Goal: Information Seeking & Learning: Learn about a topic

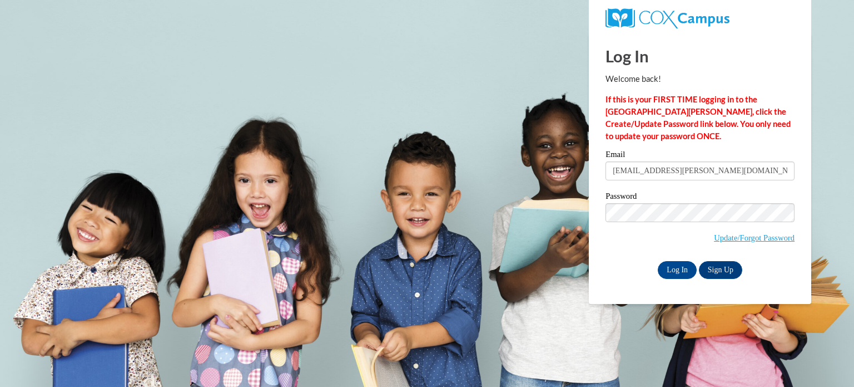
type input "sophia.thompson@my.viu.ca"
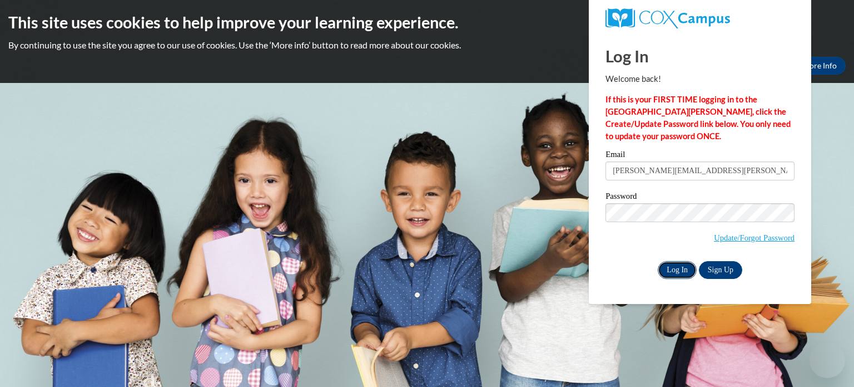
click at [671, 271] on input "Log In" at bounding box center [677, 270] width 39 height 18
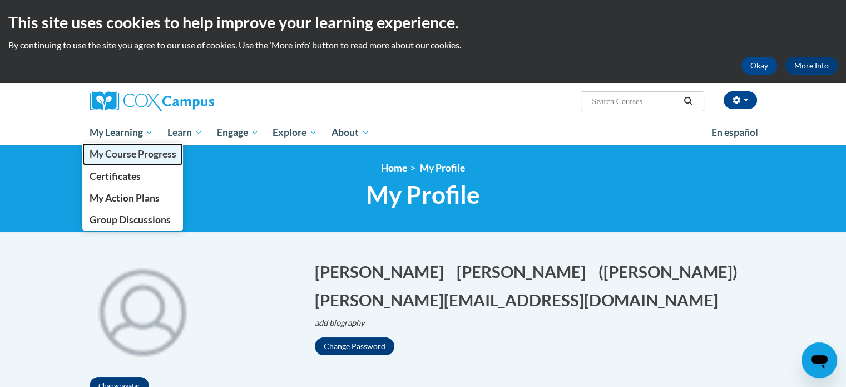
click at [130, 154] on span "My Course Progress" at bounding box center [132, 154] width 87 height 12
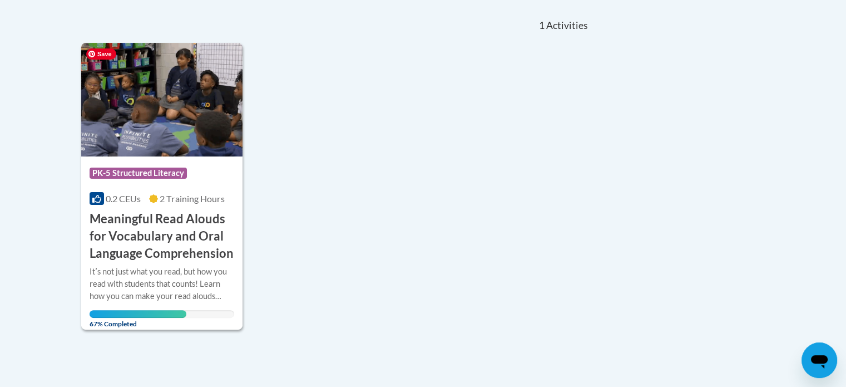
scroll to position [281, 0]
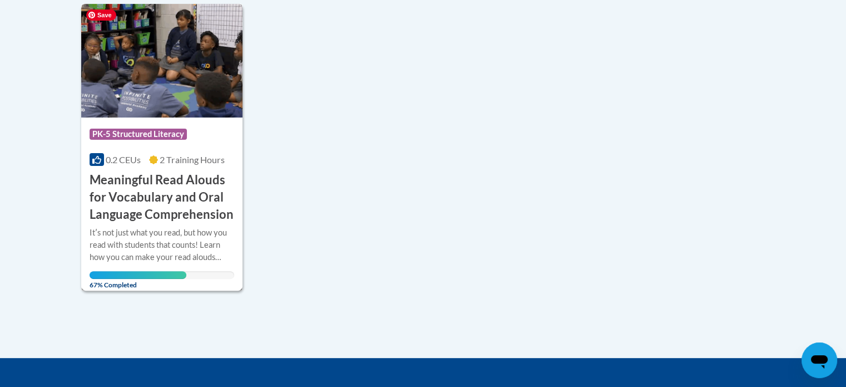
click at [219, 62] on img at bounding box center [162, 60] width 162 height 113
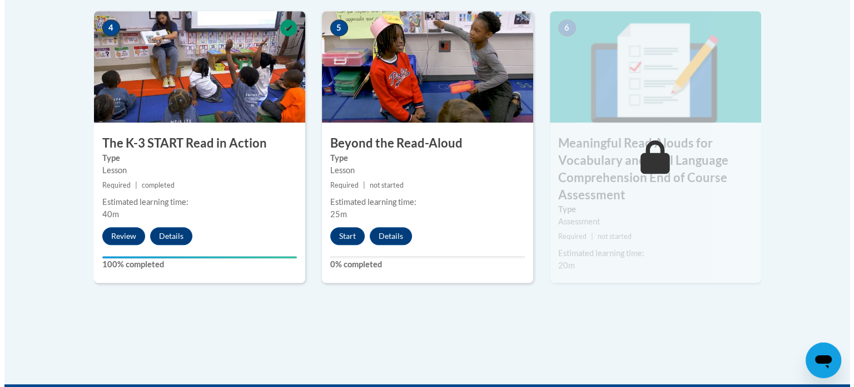
scroll to position [697, 0]
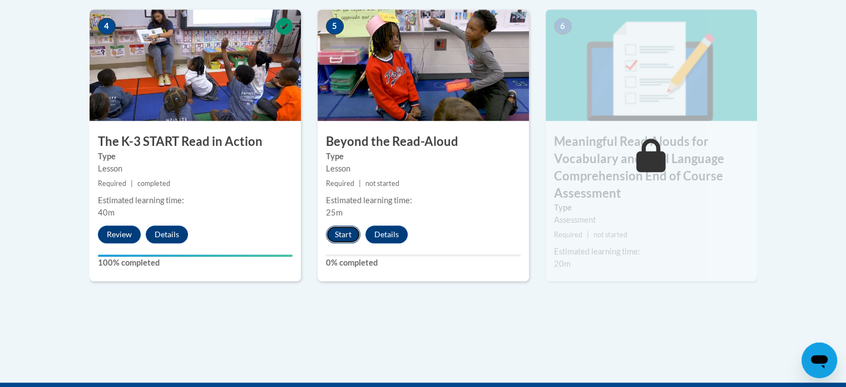
click at [350, 235] on button "Start" at bounding box center [343, 234] width 34 height 18
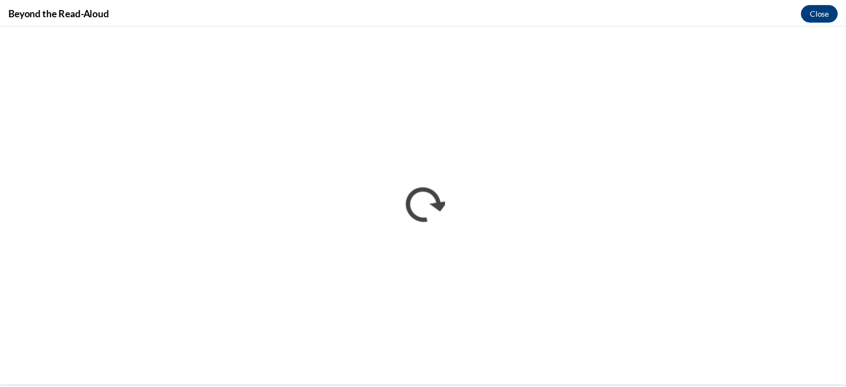
scroll to position [0, 0]
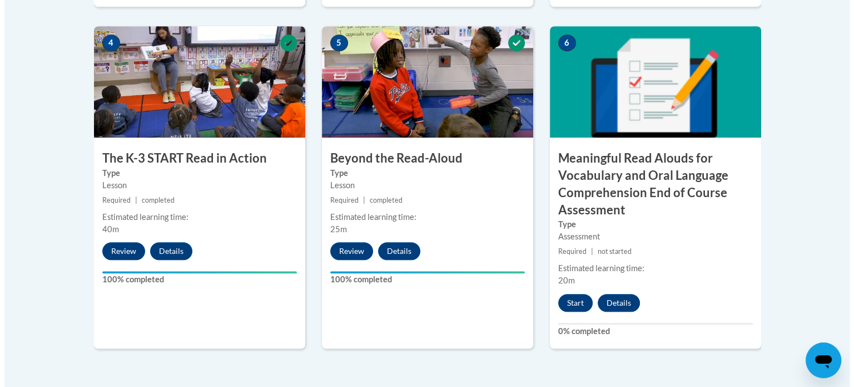
scroll to position [697, 0]
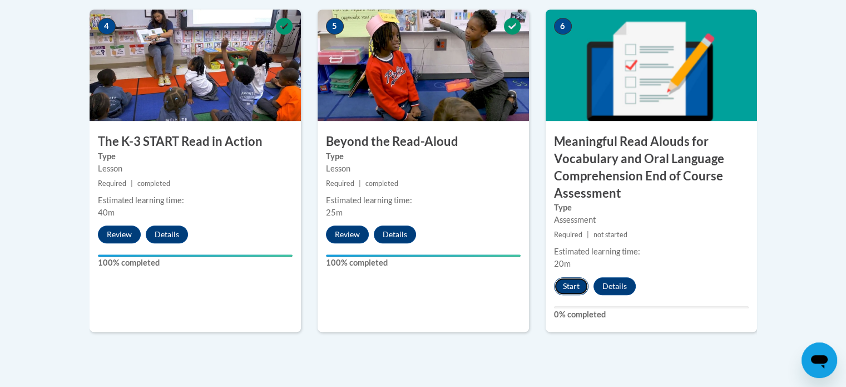
click at [571, 288] on button "Start" at bounding box center [571, 286] width 34 height 18
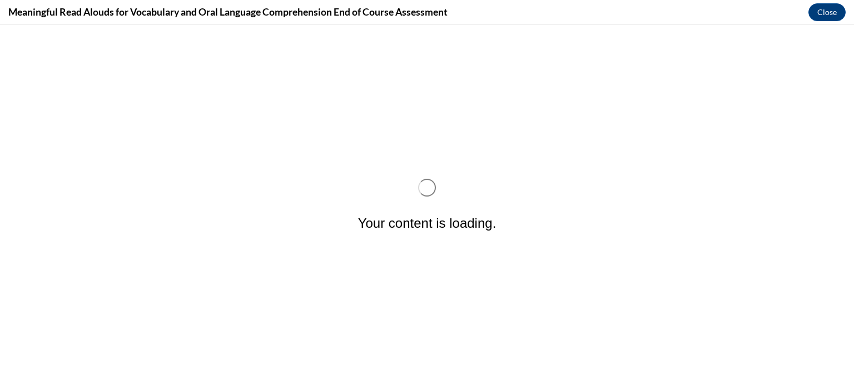
scroll to position [0, 0]
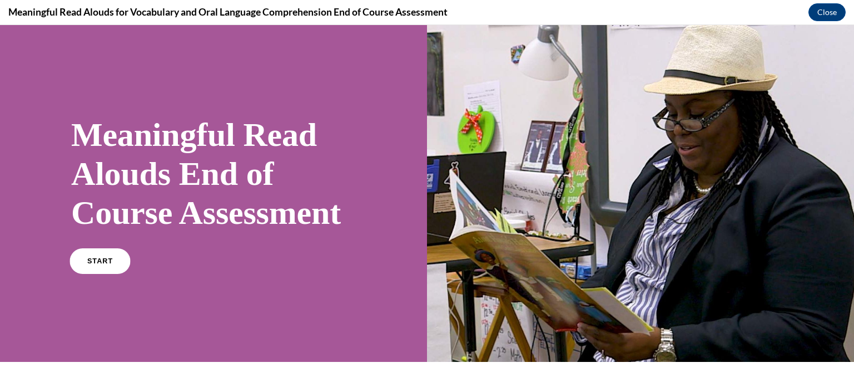
click at [94, 265] on span "START" at bounding box center [100, 261] width 26 height 8
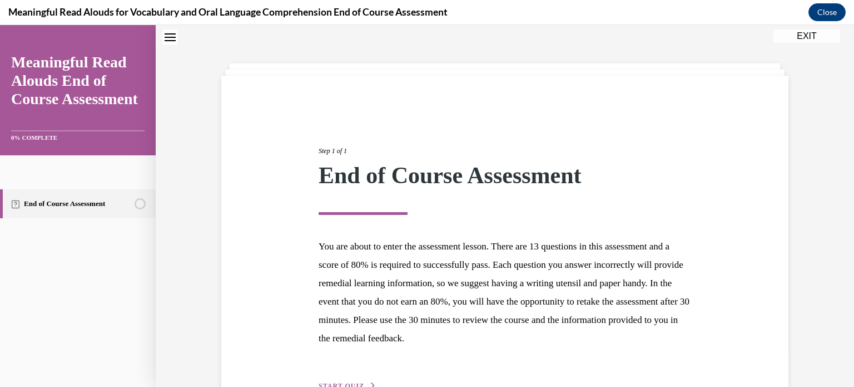
scroll to position [105, 0]
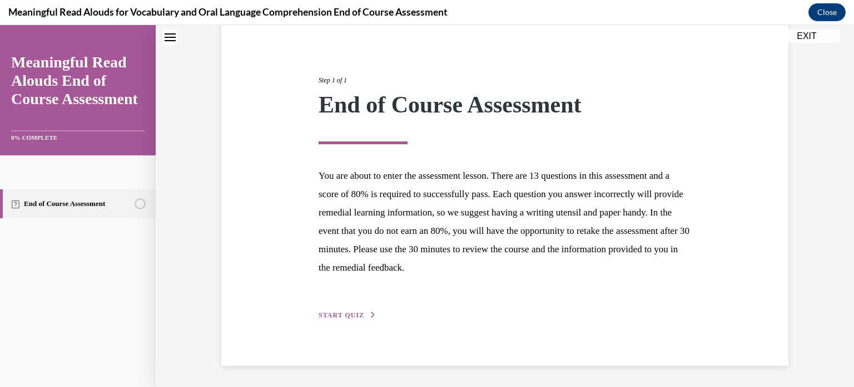
click at [353, 314] on span "START QUIZ" at bounding box center [342, 315] width 46 height 8
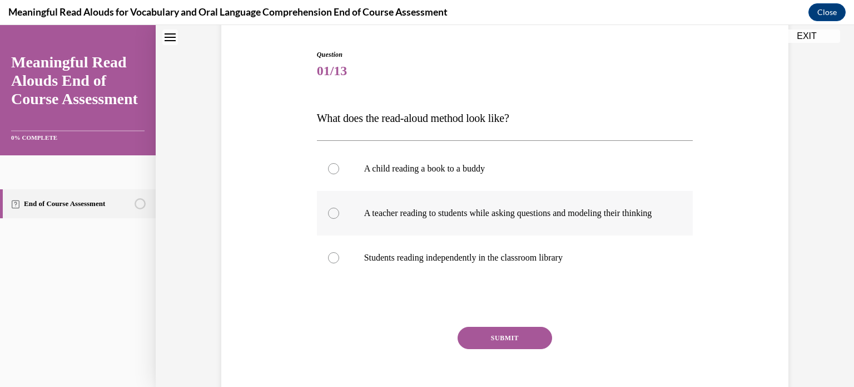
click at [372, 230] on label "A teacher reading to students while asking questions and modeling their thinking" at bounding box center [505, 213] width 377 height 44
click at [339, 219] on input "A teacher reading to students while asking questions and modeling their thinking" at bounding box center [333, 212] width 11 height 11
radio input "true"
click at [474, 347] on button "SUBMIT" at bounding box center [505, 337] width 95 height 22
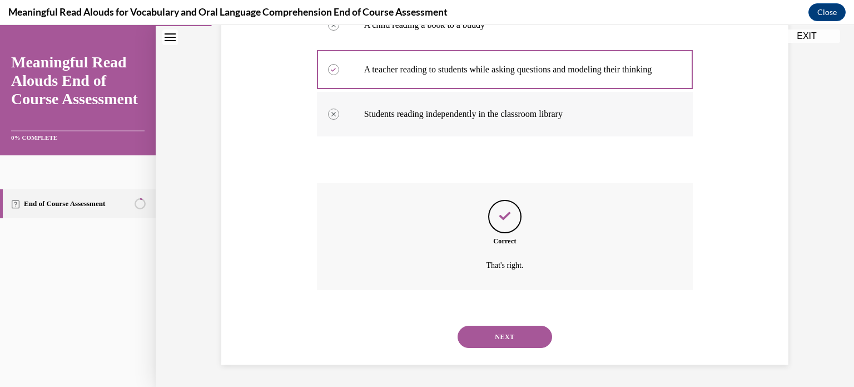
scroll to position [259, 0]
click at [492, 341] on button "NEXT" at bounding box center [505, 336] width 95 height 22
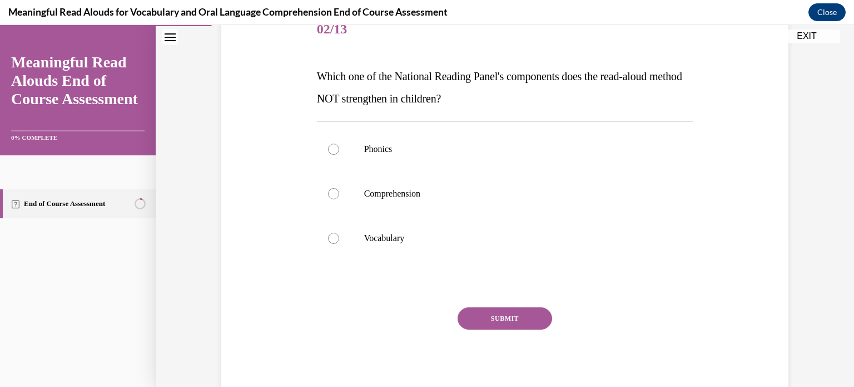
scroll to position [146, 0]
click at [380, 150] on p "Phonics" at bounding box center [514, 149] width 301 height 11
click at [339, 150] on input "Phonics" at bounding box center [333, 149] width 11 height 11
radio input "true"
click at [498, 322] on button "SUBMIT" at bounding box center [505, 319] width 95 height 22
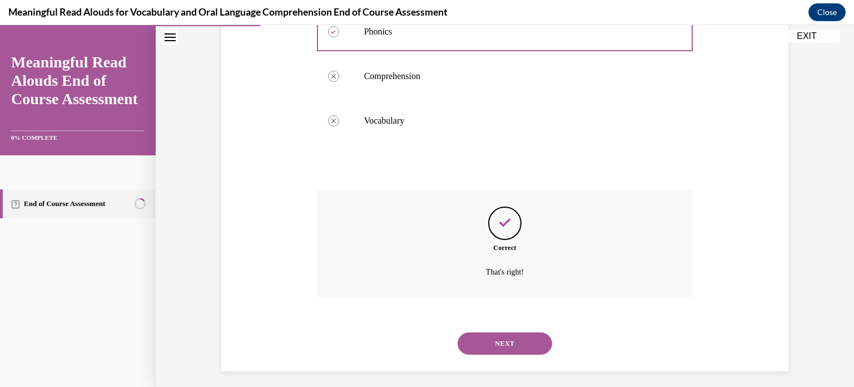
scroll to position [270, 0]
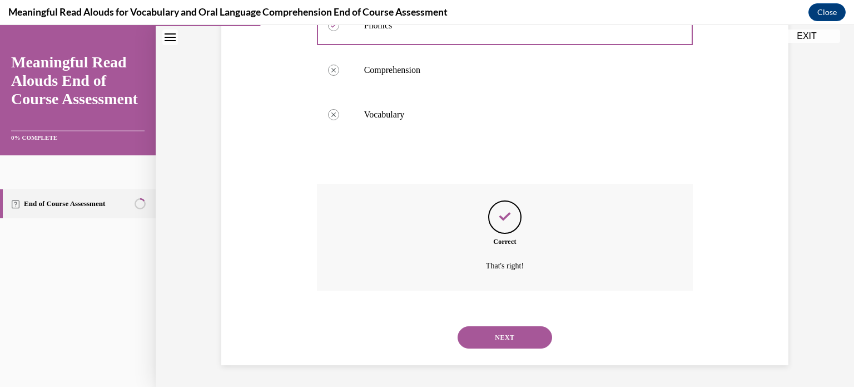
click at [475, 340] on button "NEXT" at bounding box center [505, 337] width 95 height 22
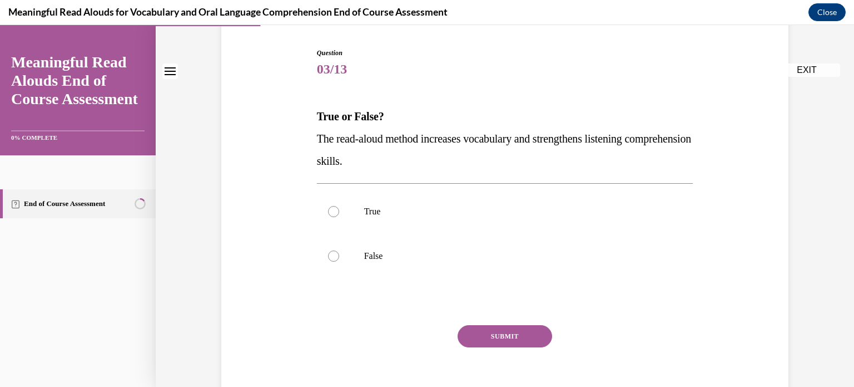
scroll to position [113, 0]
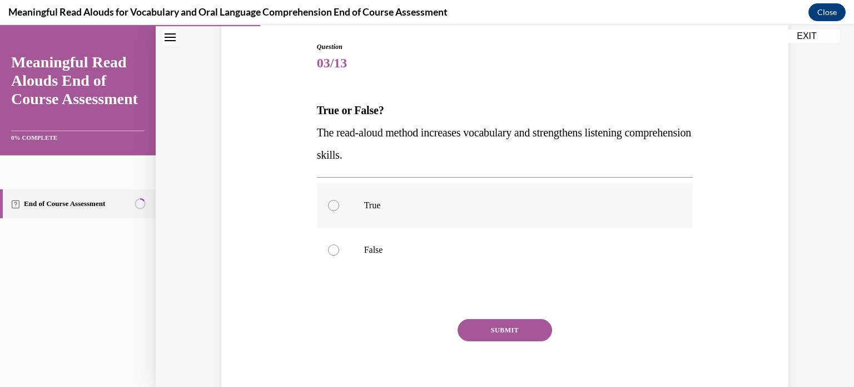
click at [355, 206] on label "True" at bounding box center [505, 205] width 377 height 44
click at [339, 206] on input "True" at bounding box center [333, 205] width 11 height 11
radio input "true"
click at [491, 327] on button "SUBMIT" at bounding box center [505, 330] width 95 height 22
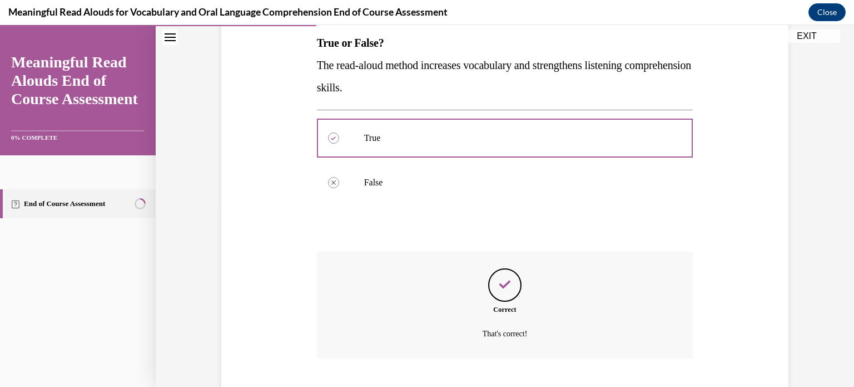
scroll to position [248, 0]
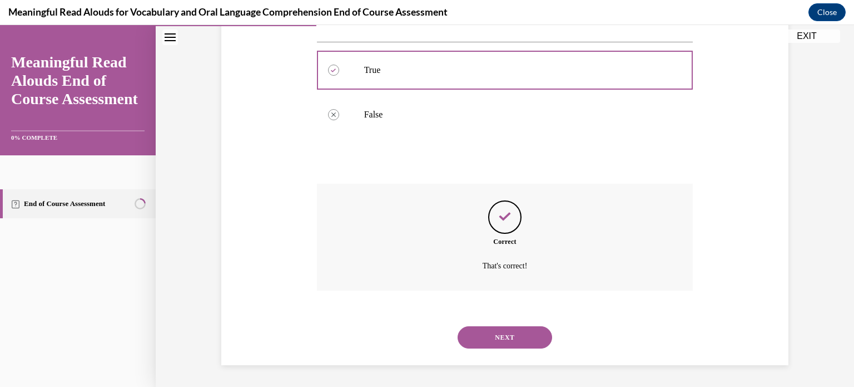
click at [498, 331] on button "NEXT" at bounding box center [505, 337] width 95 height 22
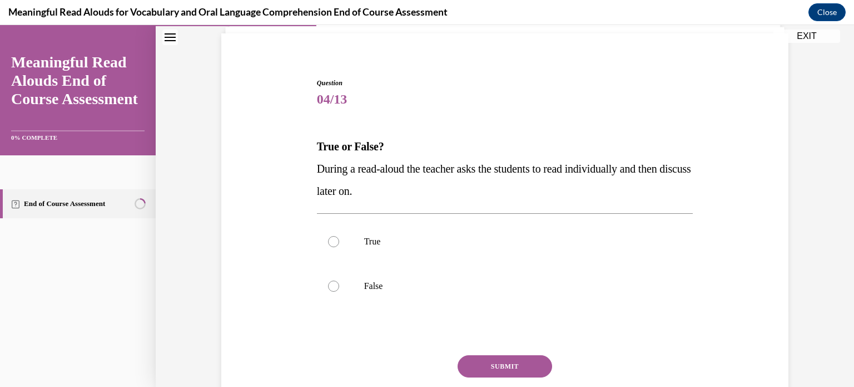
scroll to position [85, 0]
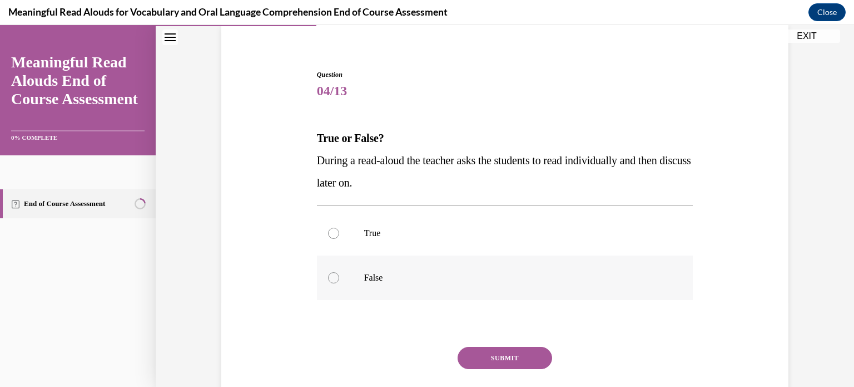
click at [331, 259] on label "False" at bounding box center [505, 277] width 377 height 44
click at [331, 272] on input "False" at bounding box center [333, 277] width 11 height 11
radio input "true"
click at [516, 357] on button "SUBMIT" at bounding box center [505, 358] width 95 height 22
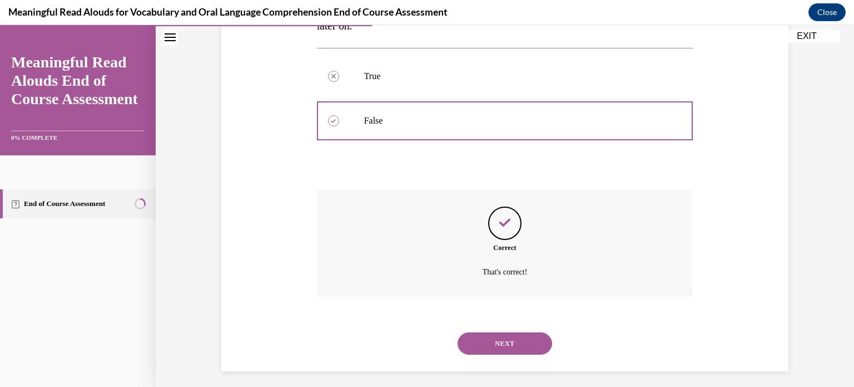
scroll to position [248, 0]
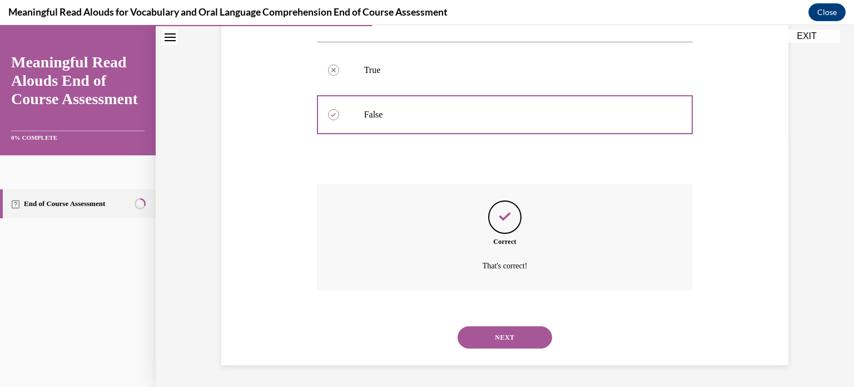
click at [495, 341] on button "NEXT" at bounding box center [505, 337] width 95 height 22
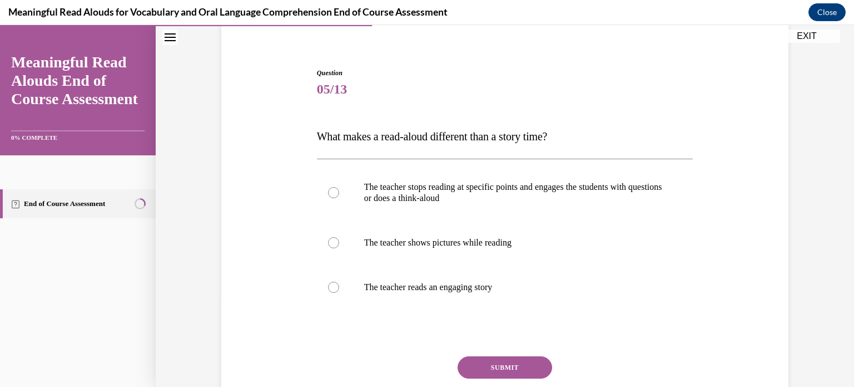
scroll to position [87, 0]
click at [433, 191] on p "The teacher stops reading at specific points and engages the students with ques…" at bounding box center [514, 192] width 301 height 22
click at [339, 191] on input "The teacher stops reading at specific points and engages the students with ques…" at bounding box center [333, 192] width 11 height 11
radio input "true"
click at [485, 367] on button "SUBMIT" at bounding box center [505, 367] width 95 height 22
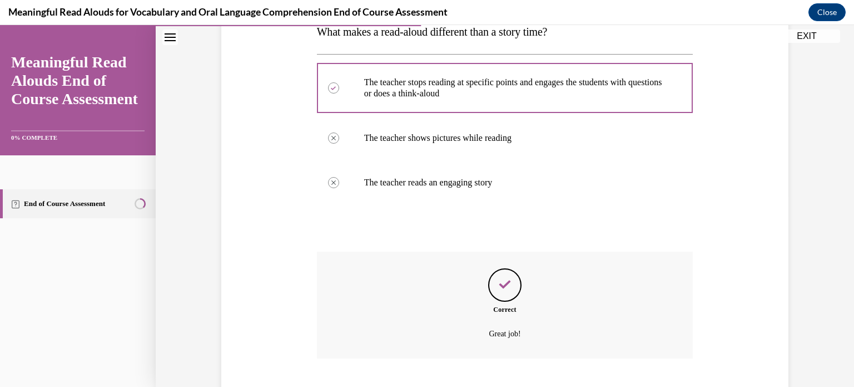
scroll to position [259, 0]
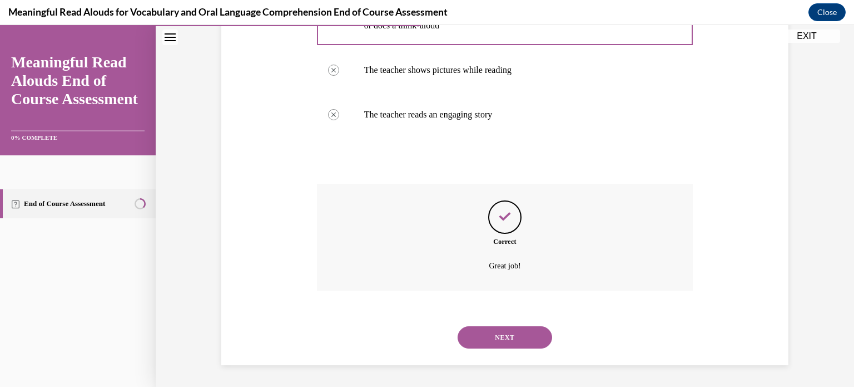
click at [484, 330] on button "NEXT" at bounding box center [505, 337] width 95 height 22
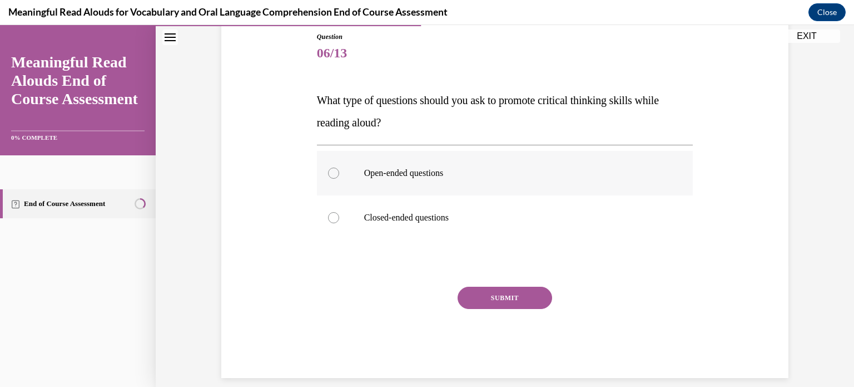
click at [364, 189] on label "Open-ended questions" at bounding box center [505, 173] width 377 height 44
click at [339, 179] on input "Open-ended questions" at bounding box center [333, 172] width 11 height 11
radio input "true"
click at [487, 300] on button "SUBMIT" at bounding box center [505, 297] width 95 height 22
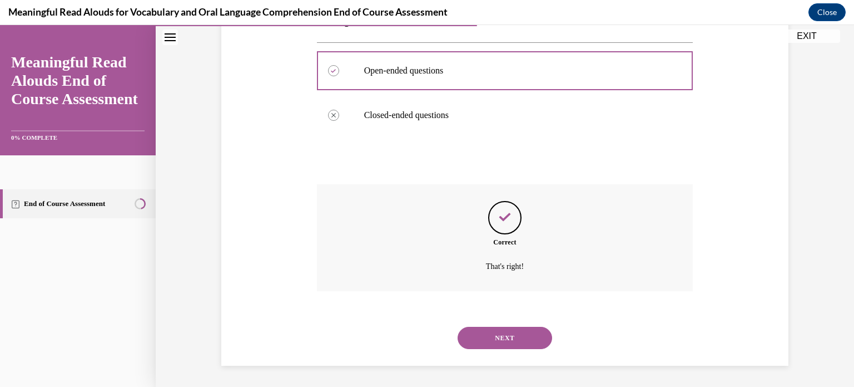
scroll to position [226, 0]
click at [485, 335] on button "NEXT" at bounding box center [505, 337] width 95 height 22
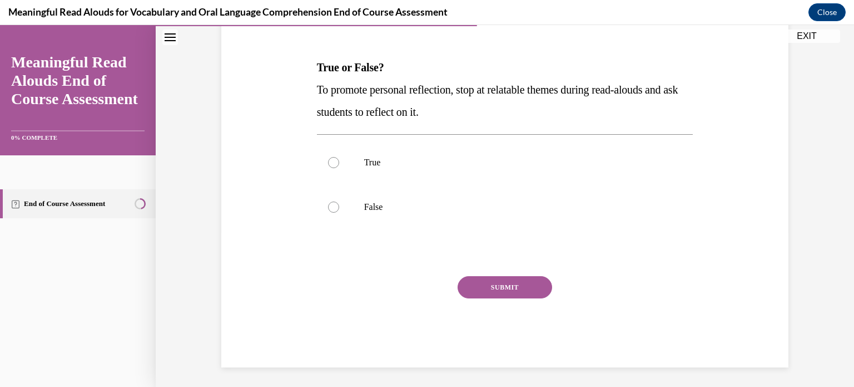
scroll to position [158, 0]
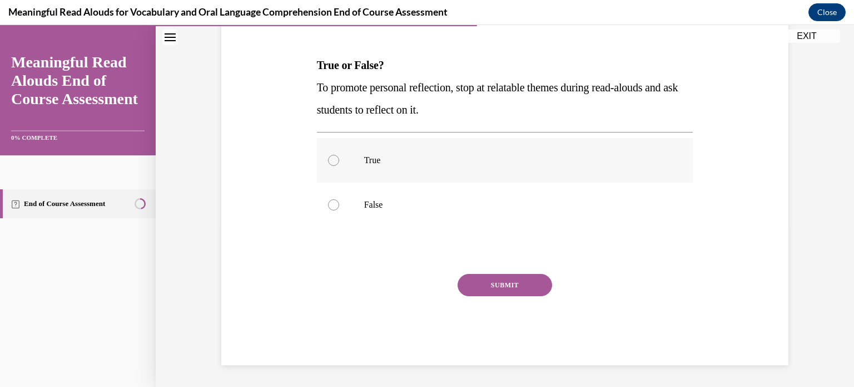
click at [377, 174] on label "True" at bounding box center [505, 160] width 377 height 44
click at [339, 166] on input "True" at bounding box center [333, 160] width 11 height 11
radio input "true"
click at [484, 291] on button "SUBMIT" at bounding box center [505, 285] width 95 height 22
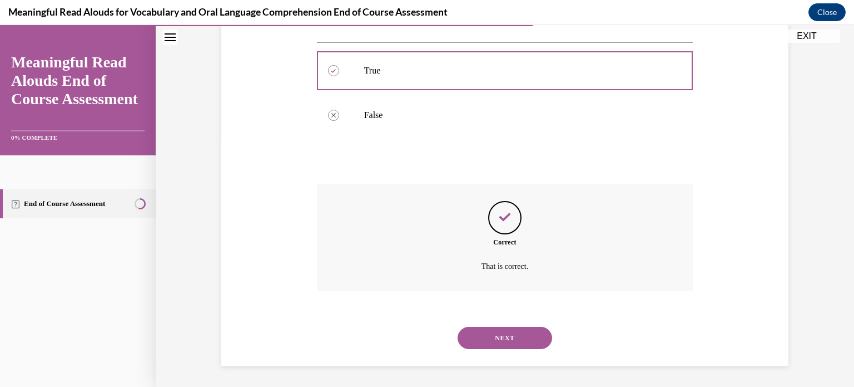
scroll to position [248, 0]
click at [512, 340] on button "NEXT" at bounding box center [505, 337] width 95 height 22
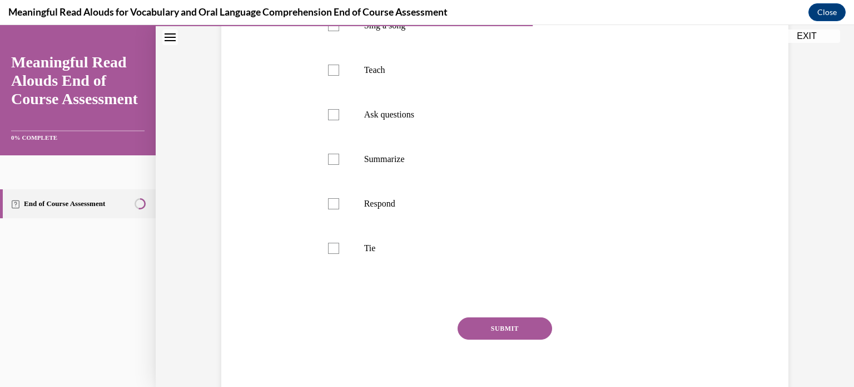
scroll to position [298, 0]
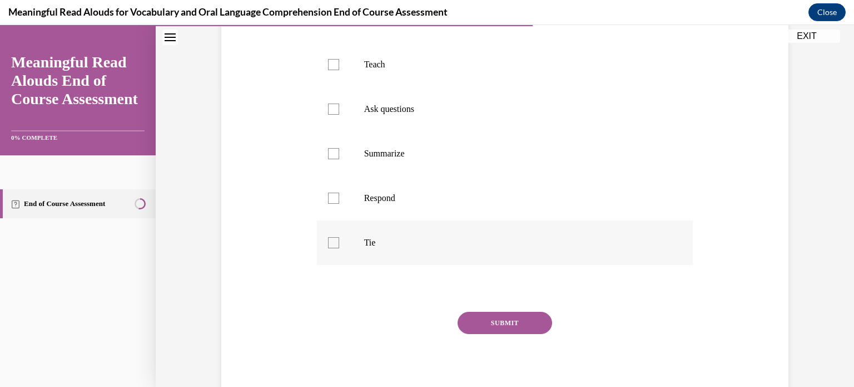
click at [339, 234] on label "Tie" at bounding box center [505, 242] width 377 height 44
click at [339, 237] on input "Tie" at bounding box center [333, 242] width 11 height 11
checkbox input "true"
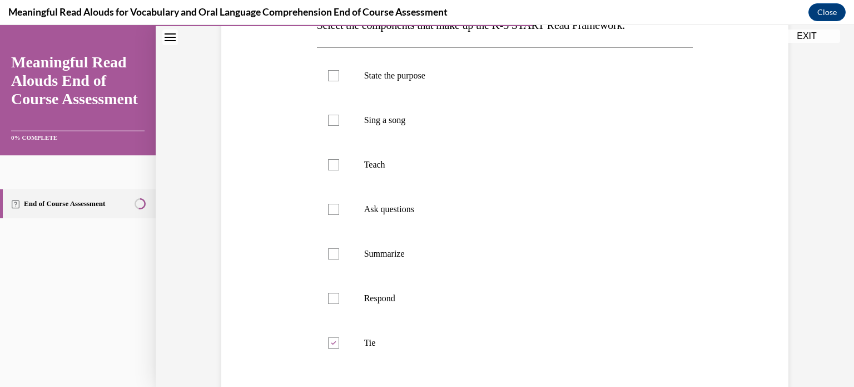
scroll to position [196, 0]
click at [338, 80] on label "State the purpose" at bounding box center [505, 77] width 377 height 44
click at [338, 80] on input "State the purpose" at bounding box center [333, 77] width 11 height 11
checkbox input "true"
click at [331, 201] on label "Ask questions" at bounding box center [505, 211] width 377 height 44
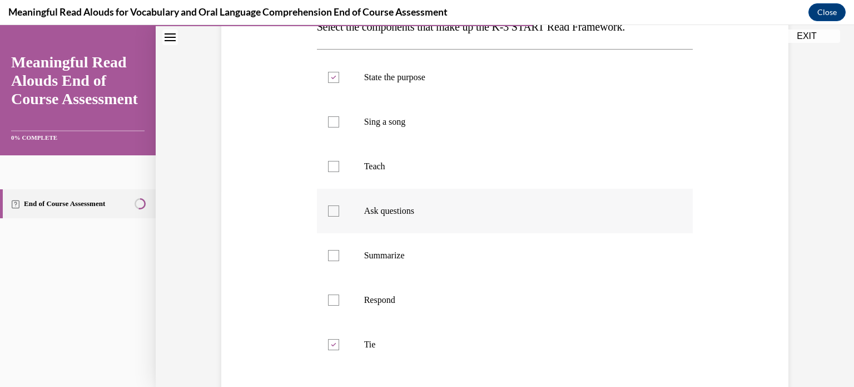
click at [331, 205] on input "Ask questions" at bounding box center [333, 210] width 11 height 11
checkbox input "true"
click at [349, 242] on label "Summarize" at bounding box center [505, 255] width 377 height 44
click at [339, 250] on input "Summarize" at bounding box center [333, 255] width 11 height 11
checkbox input "true"
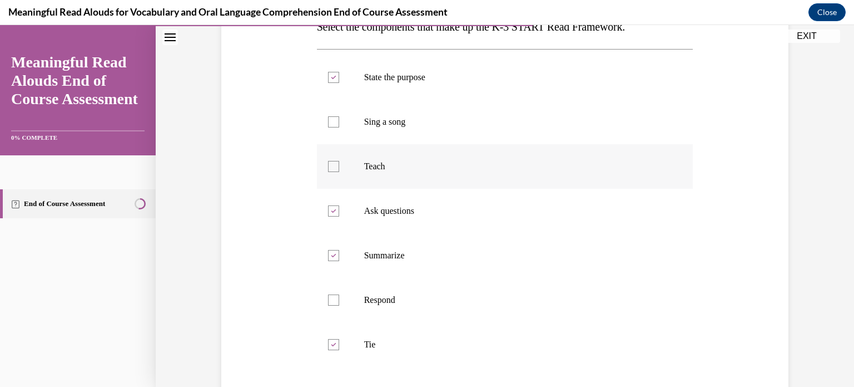
click at [476, 173] on label "Teach" at bounding box center [505, 166] width 377 height 44
click at [339, 172] on input "Teach" at bounding box center [333, 166] width 11 height 11
checkbox input "true"
click at [413, 262] on label "Summarize" at bounding box center [505, 255] width 377 height 44
click at [339, 261] on input "Summarize" at bounding box center [333, 255] width 11 height 11
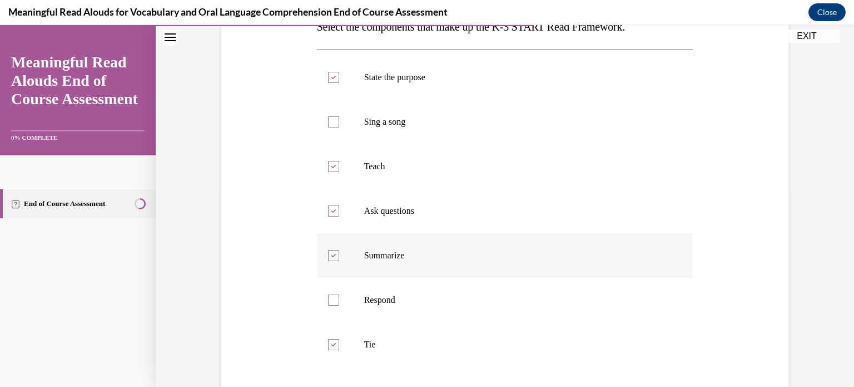
checkbox input "false"
click at [389, 315] on label "Respond" at bounding box center [505, 300] width 377 height 44
click at [339, 305] on input "Respond" at bounding box center [333, 299] width 11 height 11
checkbox input "true"
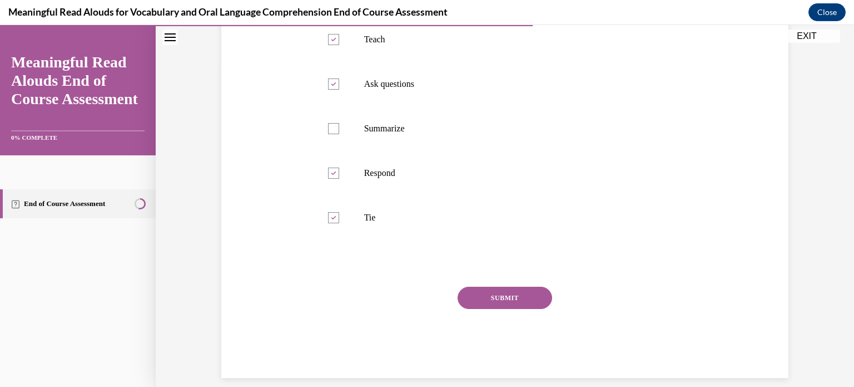
scroll to position [336, 0]
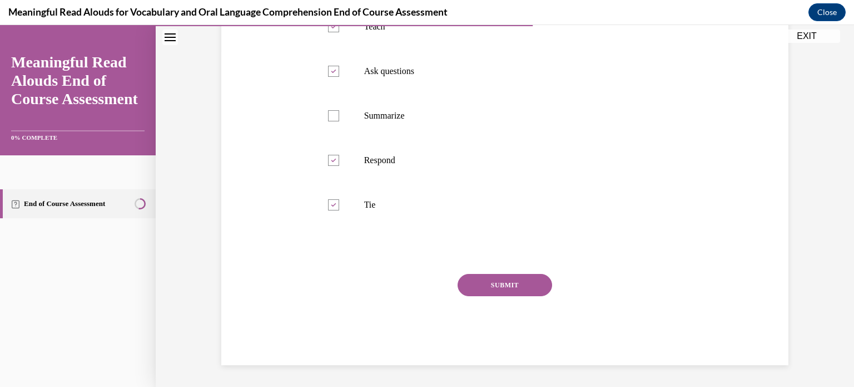
click at [504, 281] on button "SUBMIT" at bounding box center [505, 285] width 95 height 22
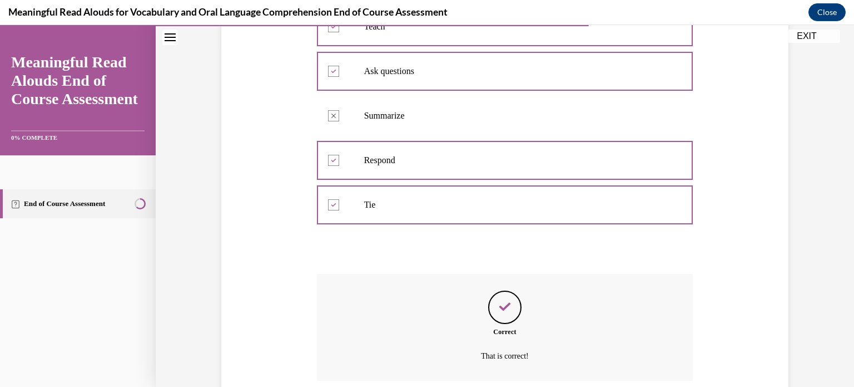
scroll to position [426, 0]
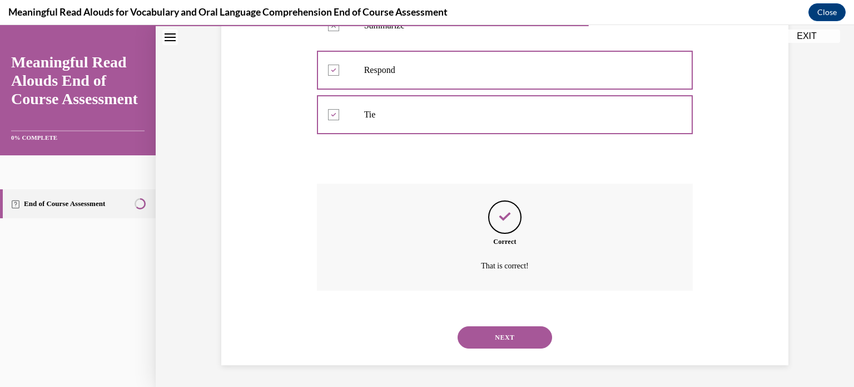
click at [485, 331] on button "NEXT" at bounding box center [505, 337] width 95 height 22
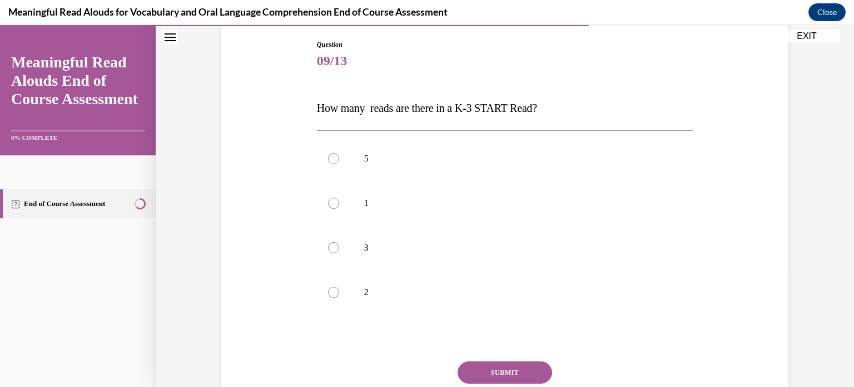
scroll to position [116, 0]
click at [345, 237] on label "3" at bounding box center [505, 246] width 377 height 44
click at [339, 241] on input "3" at bounding box center [333, 246] width 11 height 11
radio input "true"
click at [525, 367] on button "SUBMIT" at bounding box center [505, 371] width 95 height 22
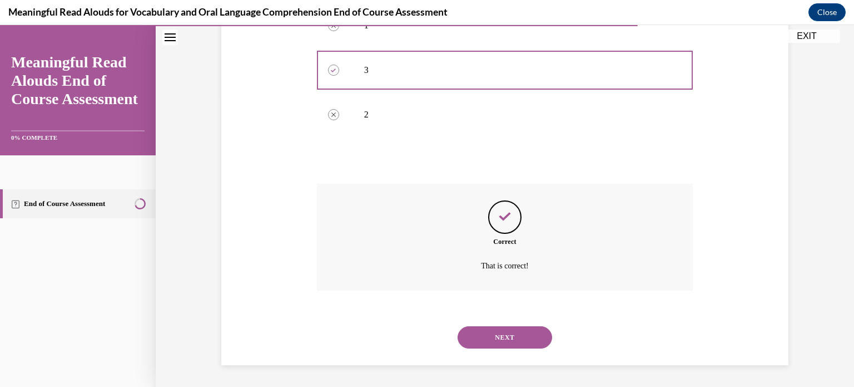
click at [514, 333] on button "NEXT" at bounding box center [505, 337] width 95 height 22
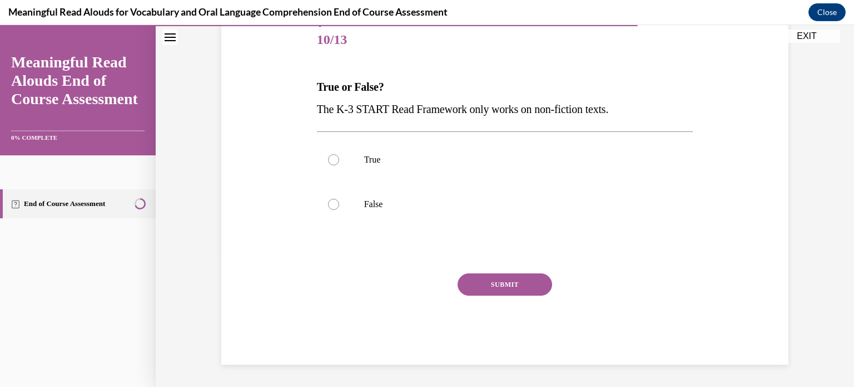
scroll to position [123, 0]
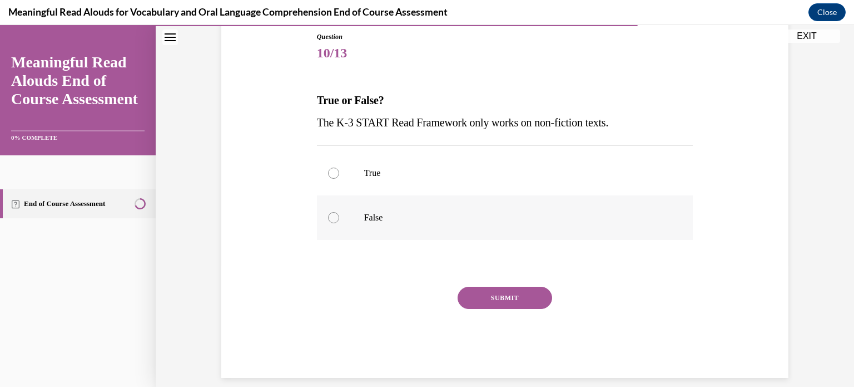
click at [389, 216] on p "False" at bounding box center [514, 217] width 301 height 11
click at [339, 216] on input "False" at bounding box center [333, 217] width 11 height 11
radio input "true"
click at [496, 296] on button "SUBMIT" at bounding box center [505, 297] width 95 height 22
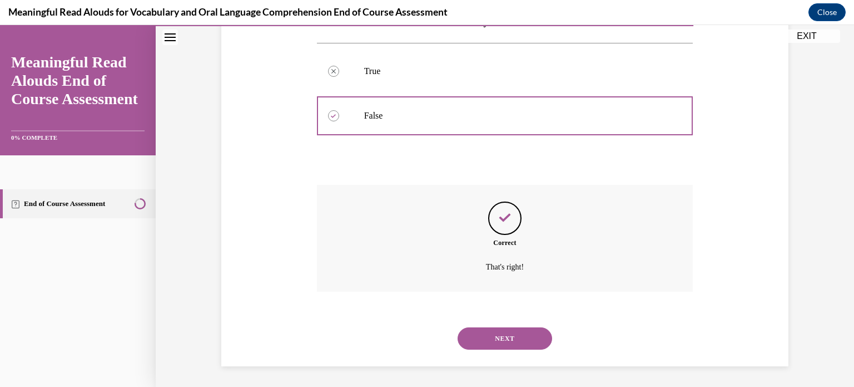
scroll to position [226, 0]
click at [497, 328] on button "NEXT" at bounding box center [505, 337] width 95 height 22
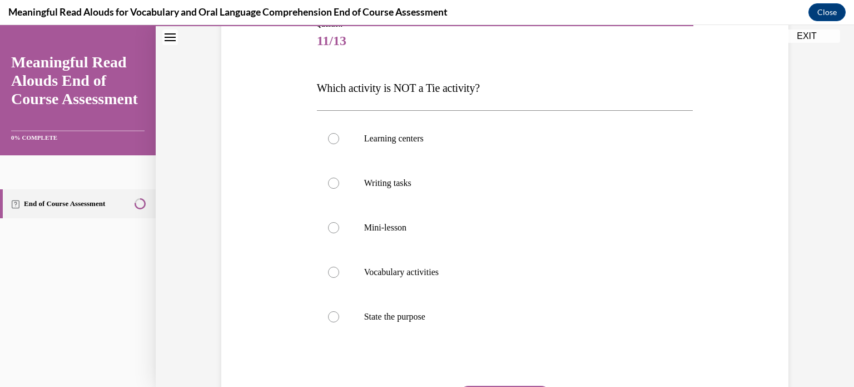
scroll to position [136, 0]
click at [357, 329] on label "State the purpose" at bounding box center [505, 316] width 377 height 44
click at [339, 321] on input "State the purpose" at bounding box center [333, 315] width 11 height 11
radio input "true"
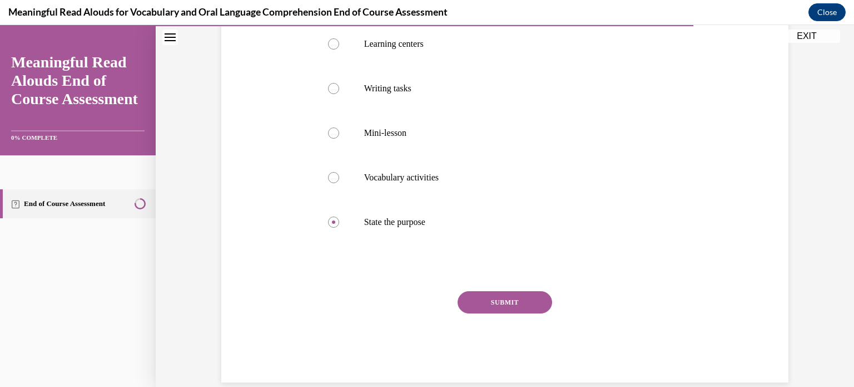
click at [478, 294] on button "SUBMIT" at bounding box center [505, 302] width 95 height 22
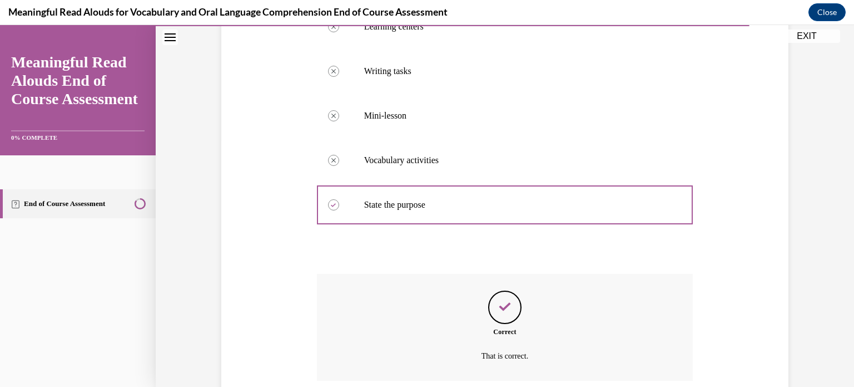
scroll to position [337, 0]
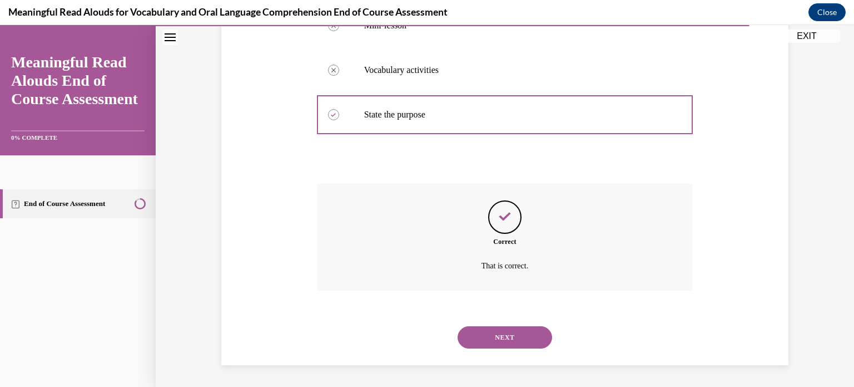
click at [488, 326] on button "NEXT" at bounding box center [505, 337] width 95 height 22
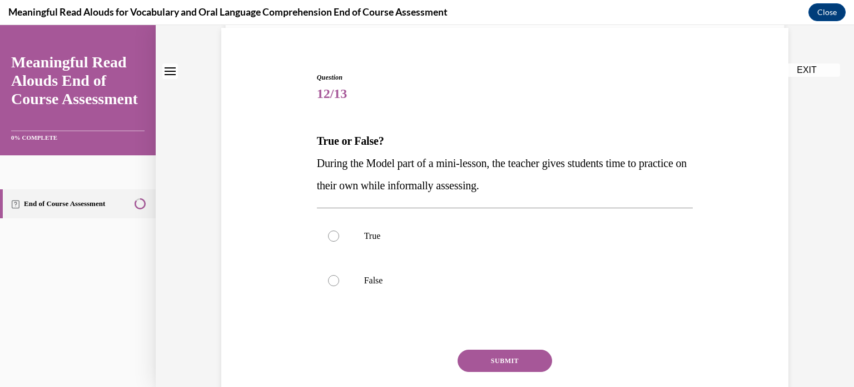
scroll to position [83, 0]
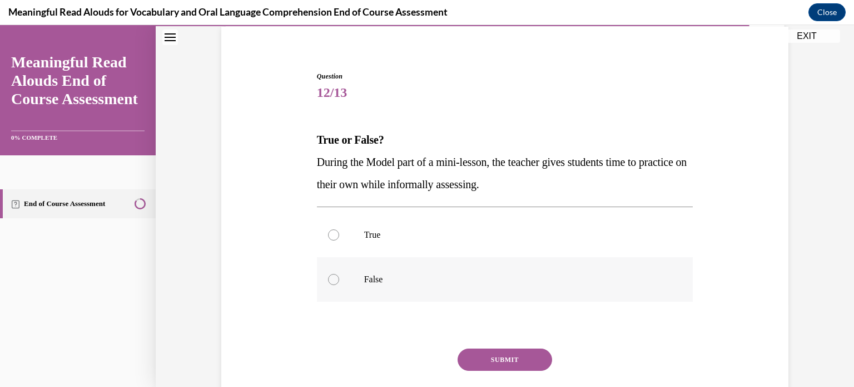
click at [343, 286] on label "False" at bounding box center [505, 279] width 377 height 44
click at [339, 285] on input "False" at bounding box center [333, 279] width 11 height 11
radio input "true"
click at [519, 357] on button "SUBMIT" at bounding box center [505, 359] width 95 height 22
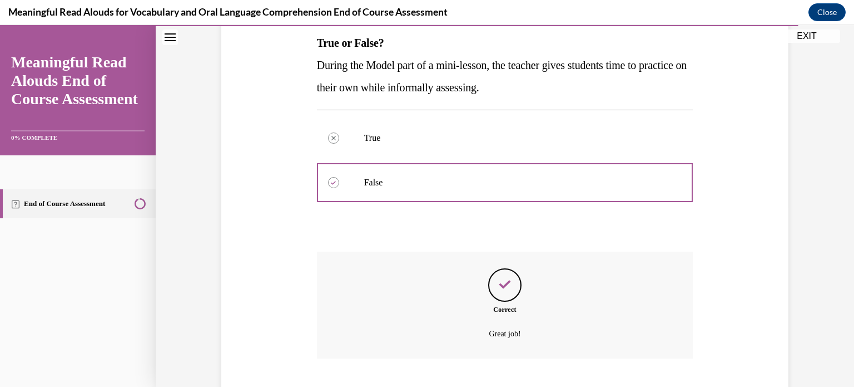
scroll to position [248, 0]
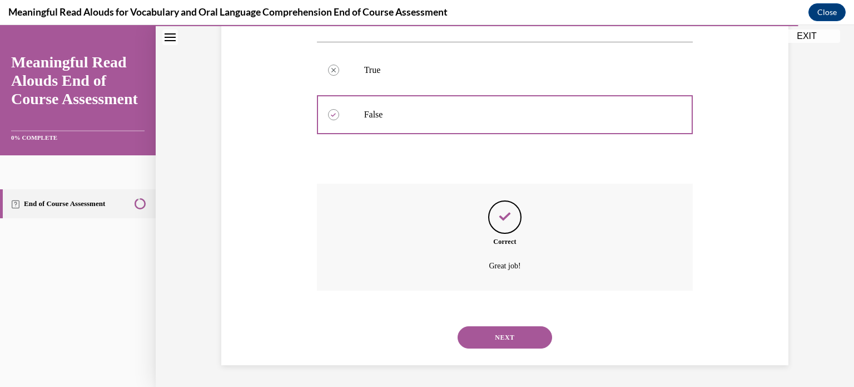
click at [489, 336] on button "NEXT" at bounding box center [505, 337] width 95 height 22
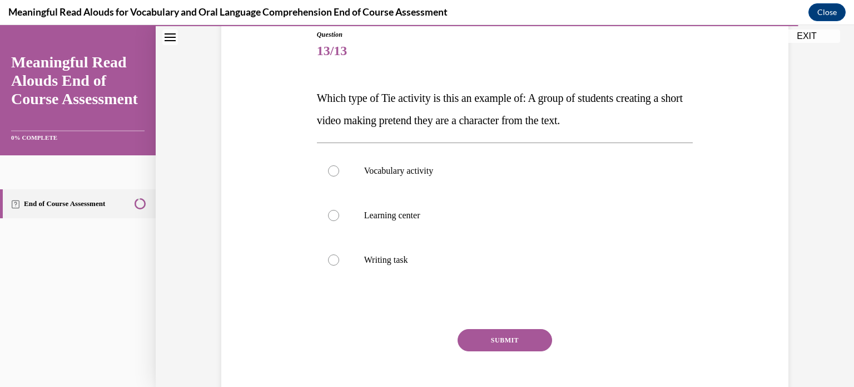
scroll to position [129, 0]
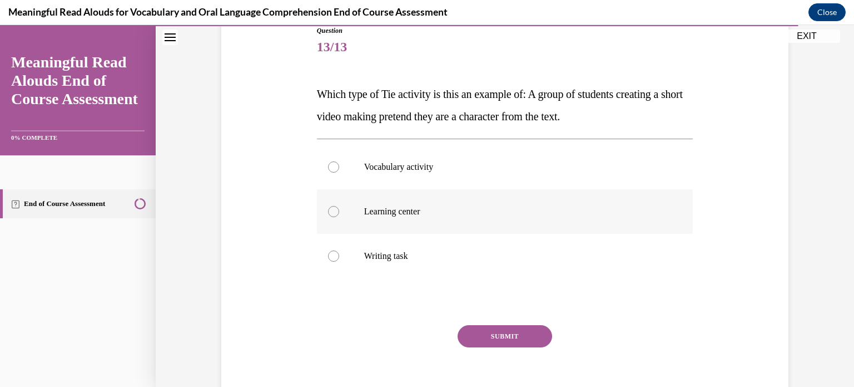
click at [411, 204] on label "Learning center" at bounding box center [505, 211] width 377 height 44
click at [339, 206] on input "Learning center" at bounding box center [333, 211] width 11 height 11
radio input "true"
click at [513, 341] on button "SUBMIT" at bounding box center [505, 336] width 95 height 22
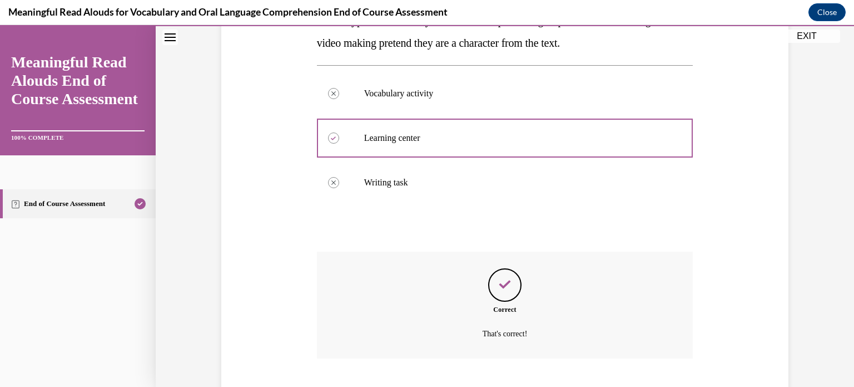
scroll to position [270, 0]
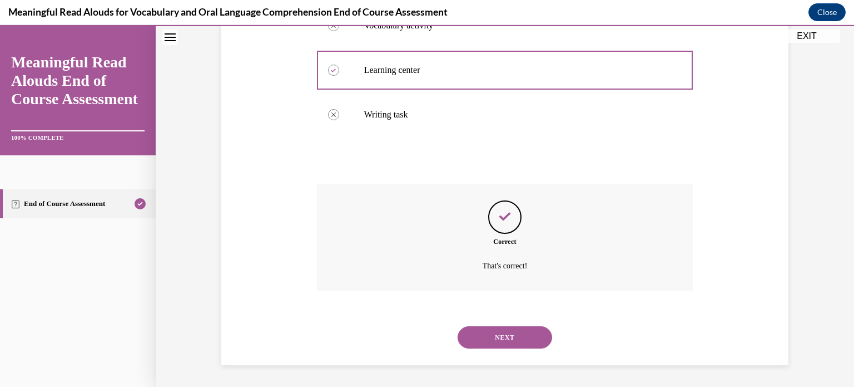
click at [513, 341] on button "NEXT" at bounding box center [505, 337] width 95 height 22
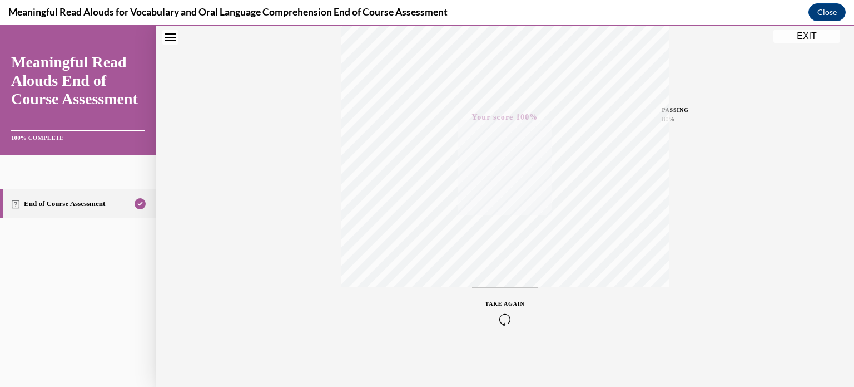
scroll to position [0, 0]
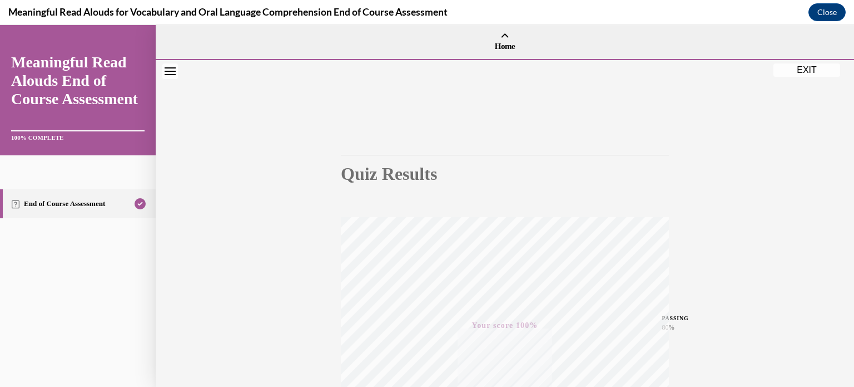
click at [798, 71] on button "EXIT" at bounding box center [807, 69] width 67 height 13
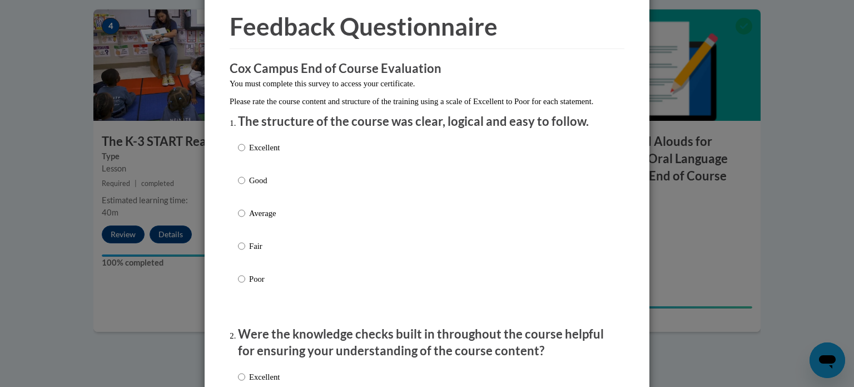
scroll to position [50, 0]
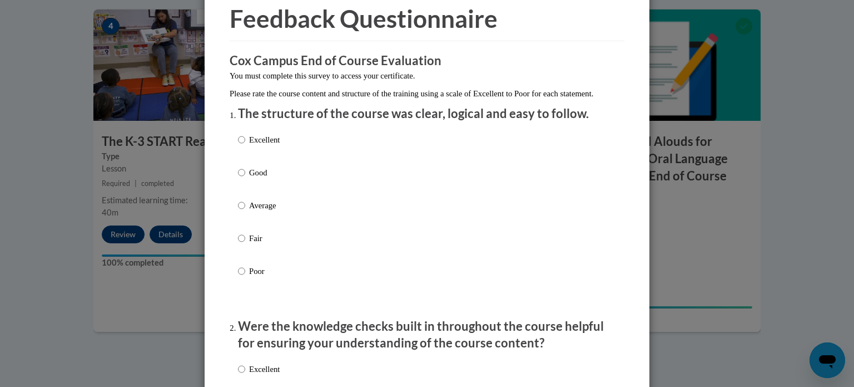
click at [263, 146] on p "Excellent" at bounding box center [264, 139] width 31 height 12
click at [245, 146] on input "Excellent" at bounding box center [241, 139] width 7 height 12
radio input "true"
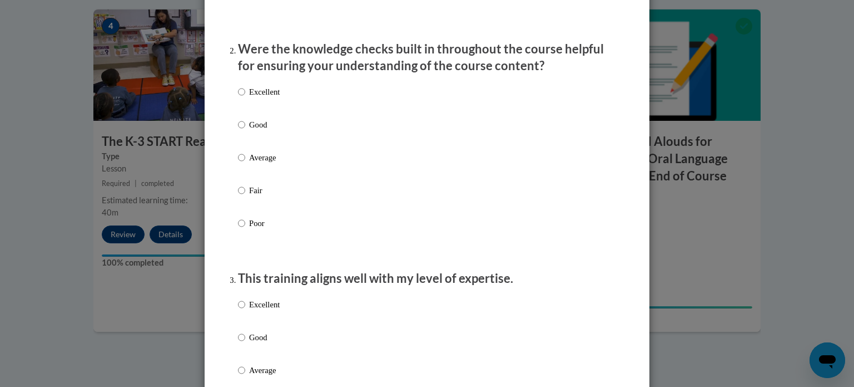
scroll to position [331, 0]
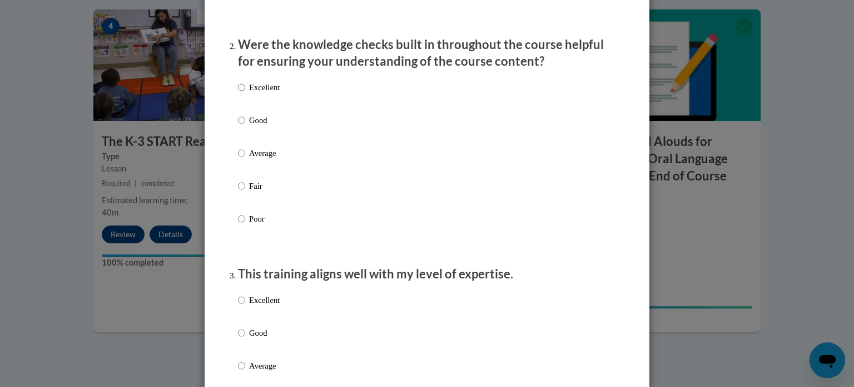
click at [250, 93] on p "Excellent" at bounding box center [264, 87] width 31 height 12
click at [245, 93] on input "Excellent" at bounding box center [241, 87] width 7 height 12
radio input "true"
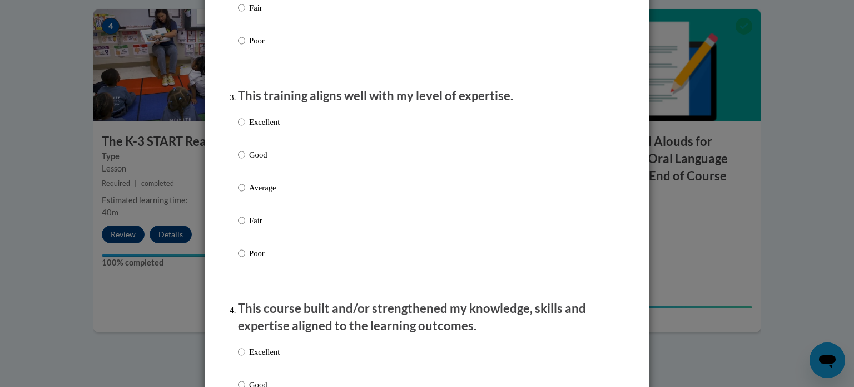
scroll to position [547, 0]
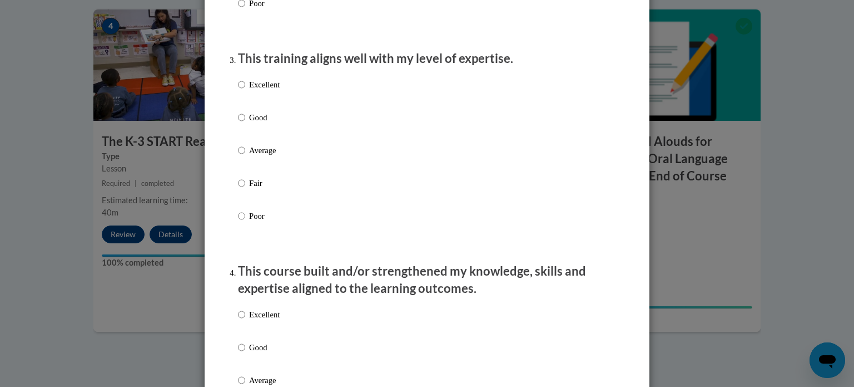
click at [264, 91] on p "Excellent" at bounding box center [264, 84] width 31 height 12
click at [245, 91] on input "Excellent" at bounding box center [241, 84] width 7 height 12
radio input "true"
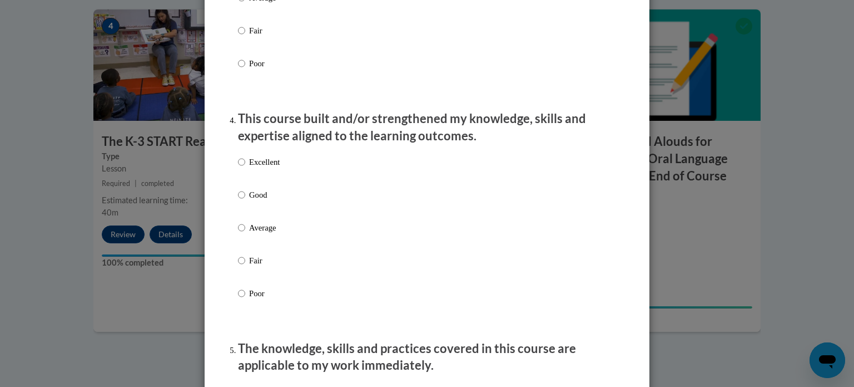
scroll to position [712, 0]
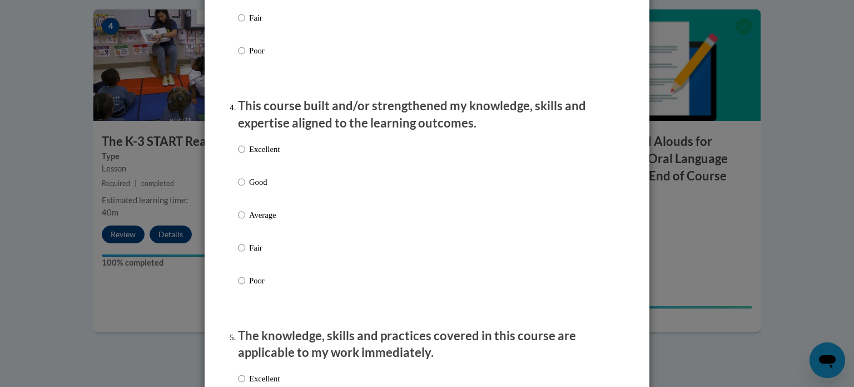
click at [325, 170] on div "Excellent Good Average Fair Poor" at bounding box center [427, 227] width 378 height 181
click at [260, 155] on p "Excellent" at bounding box center [264, 149] width 31 height 12
click at [245, 155] on input "Excellent" at bounding box center [241, 149] width 7 height 12
radio input "true"
click at [260, 155] on p "Excellent" at bounding box center [264, 149] width 31 height 12
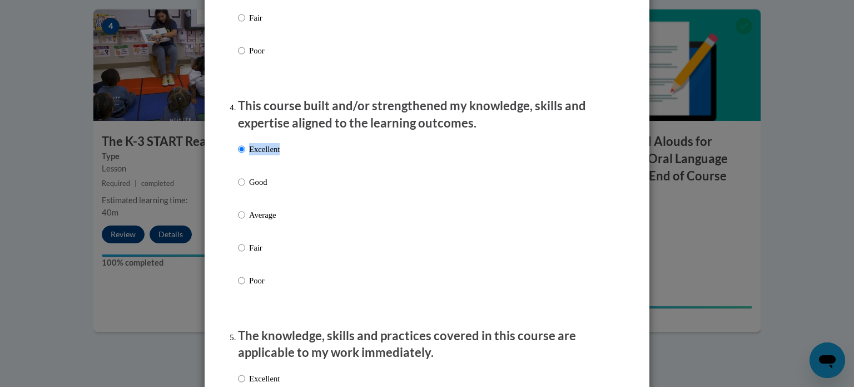
click at [245, 155] on input "Excellent" at bounding box center [241, 149] width 7 height 12
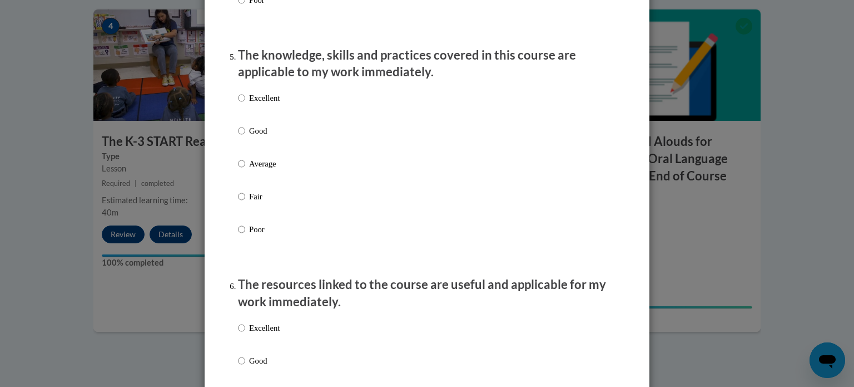
scroll to position [993, 0]
click at [248, 116] on label "Excellent" at bounding box center [259, 106] width 42 height 30
click at [245, 103] on input "Excellent" at bounding box center [241, 97] width 7 height 12
radio input "true"
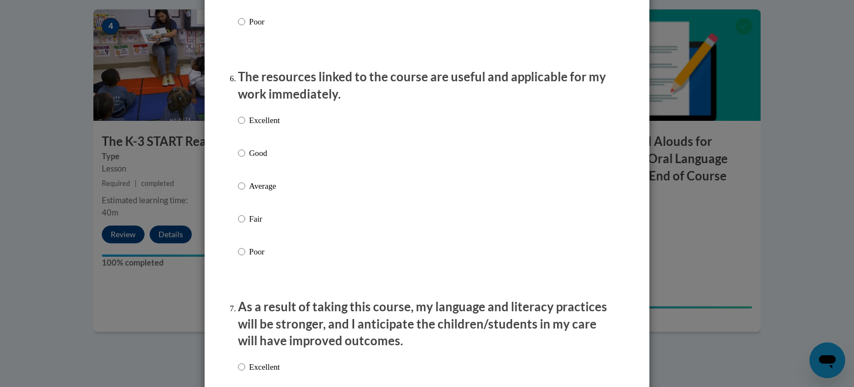
scroll to position [1216, 0]
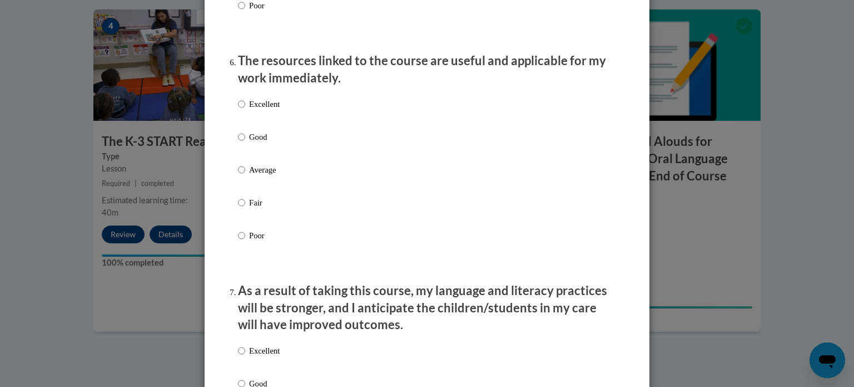
click at [264, 110] on p "Excellent" at bounding box center [264, 104] width 31 height 12
click at [245, 110] on input "Excellent" at bounding box center [241, 104] width 7 height 12
radio input "true"
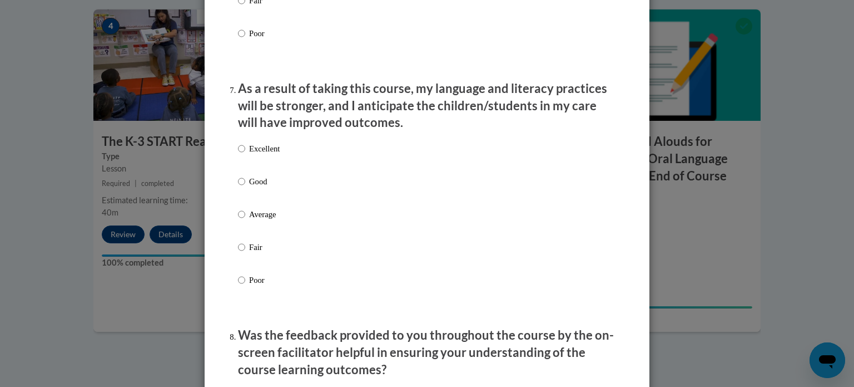
scroll to position [1453, 0]
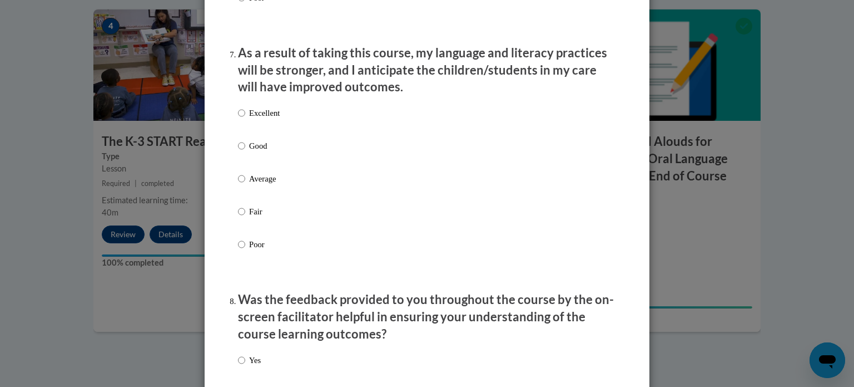
click at [249, 131] on label "Excellent" at bounding box center [259, 122] width 42 height 30
click at [245, 119] on input "Excellent" at bounding box center [241, 113] width 7 height 12
radio input "true"
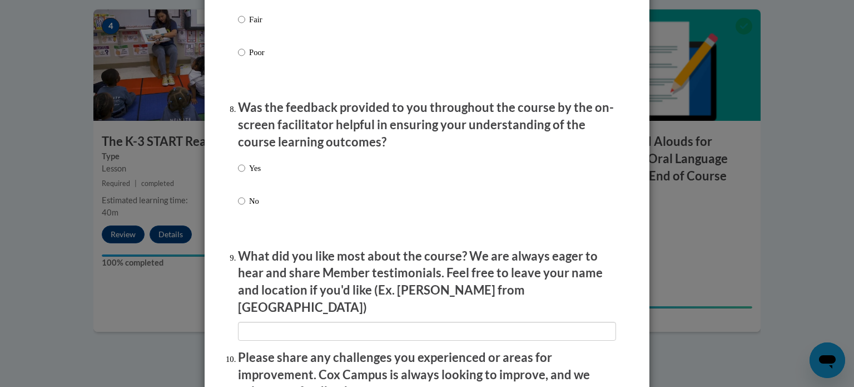
scroll to position [1654, 0]
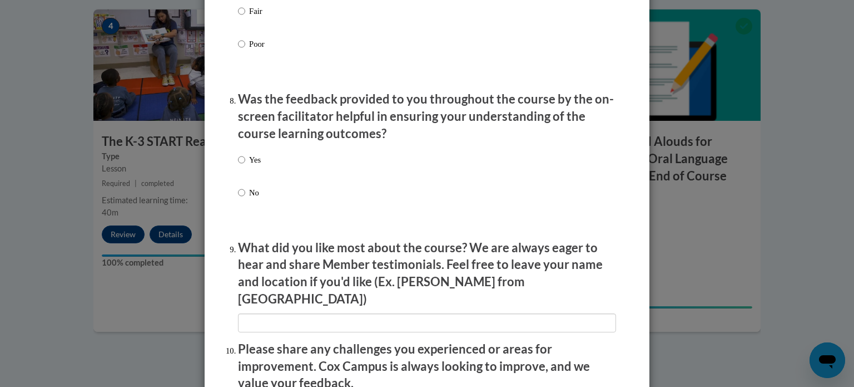
click at [244, 178] on label "Yes" at bounding box center [249, 169] width 23 height 30
click at [244, 166] on input "Yes" at bounding box center [241, 160] width 7 height 12
radio input "true"
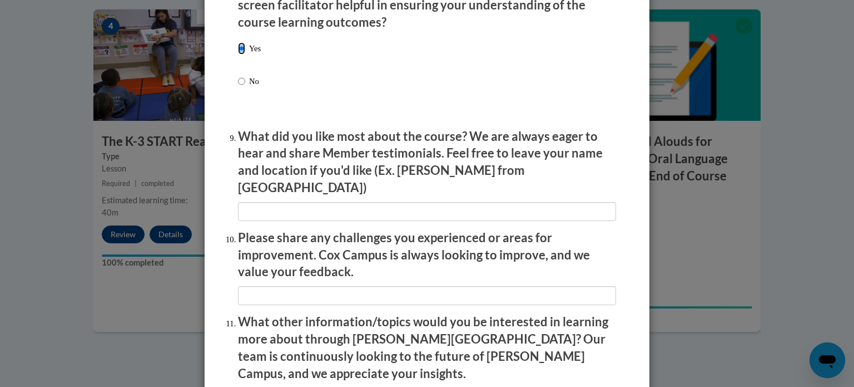
scroll to position [1769, 0]
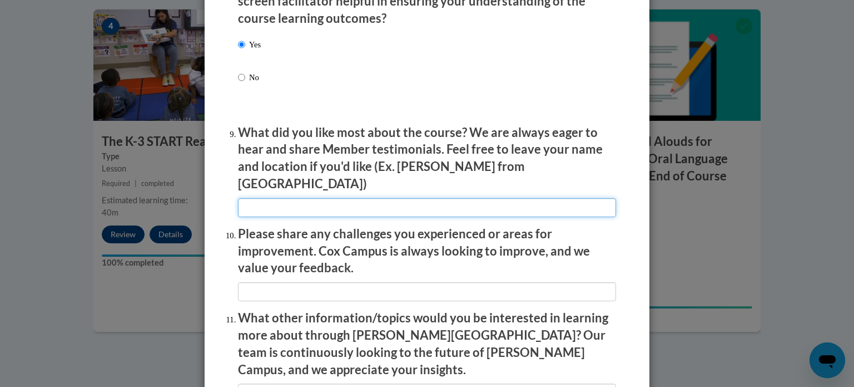
click at [402, 211] on input "textbox" at bounding box center [427, 207] width 378 height 19
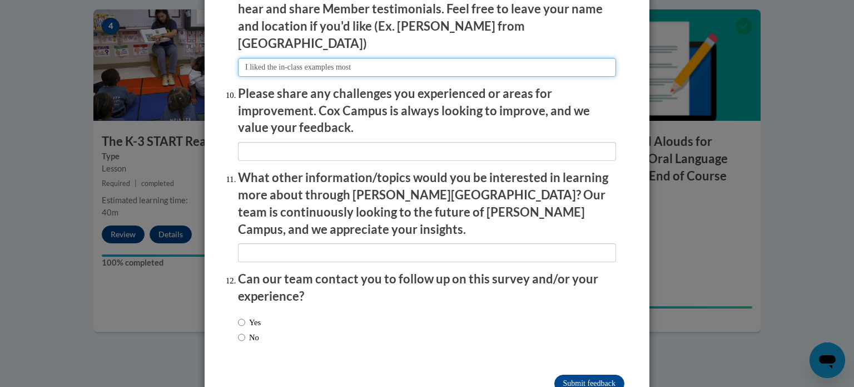
scroll to position [1911, 0]
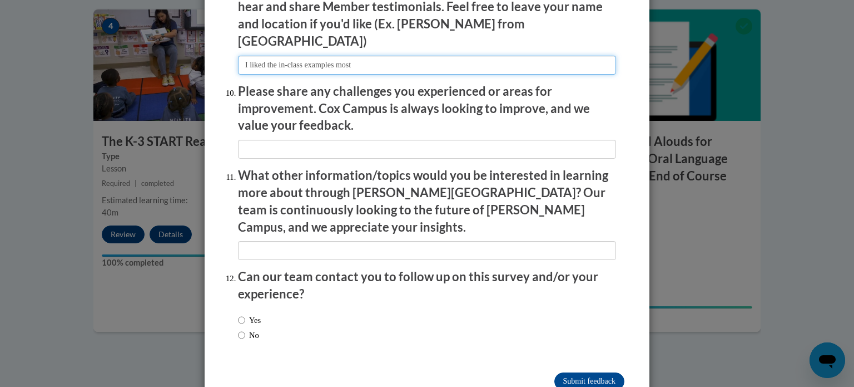
type input "I liked the in-class examples most"
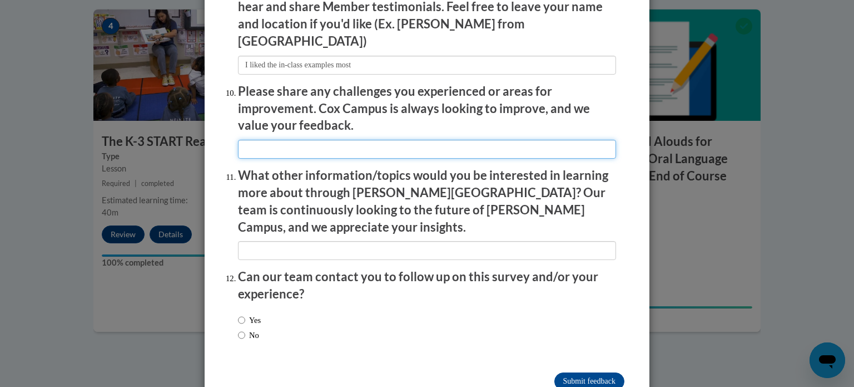
click at [416, 146] on input "textbox" at bounding box center [427, 149] width 378 height 19
type input "n/a"
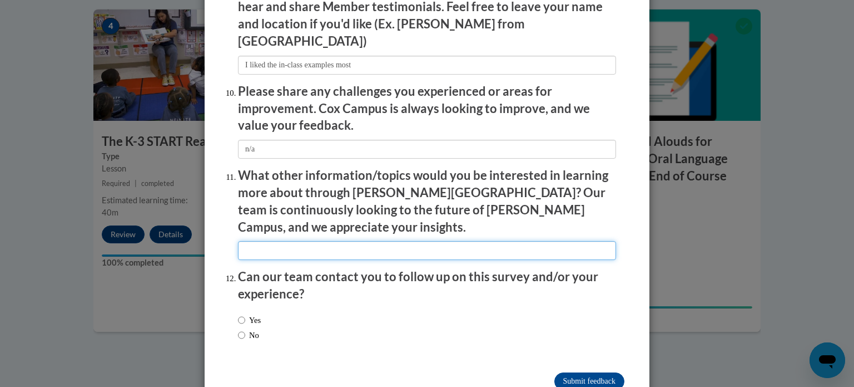
click at [427, 241] on input "textbox" at bounding box center [427, 250] width 378 height 19
type input "a"
type input "classroom management"
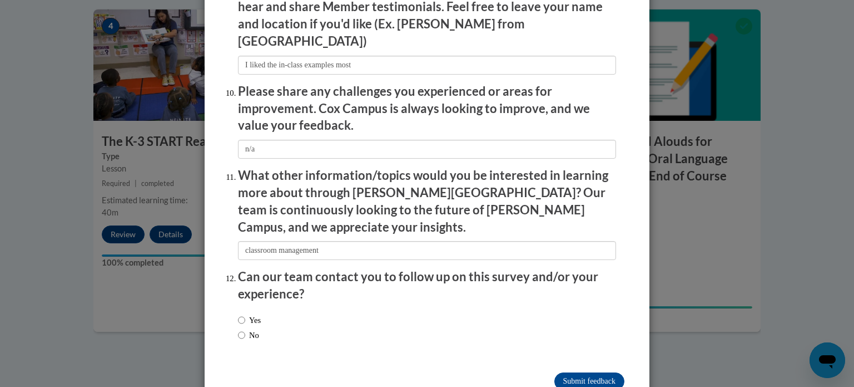
click at [249, 329] on label "No" at bounding box center [248, 335] width 21 height 12
click at [245, 329] on input "No" at bounding box center [241, 335] width 7 height 12
radio input "true"
click at [581, 372] on input "Submit feedback" at bounding box center [590, 381] width 70 height 18
